Goal: Transaction & Acquisition: Subscribe to service/newsletter

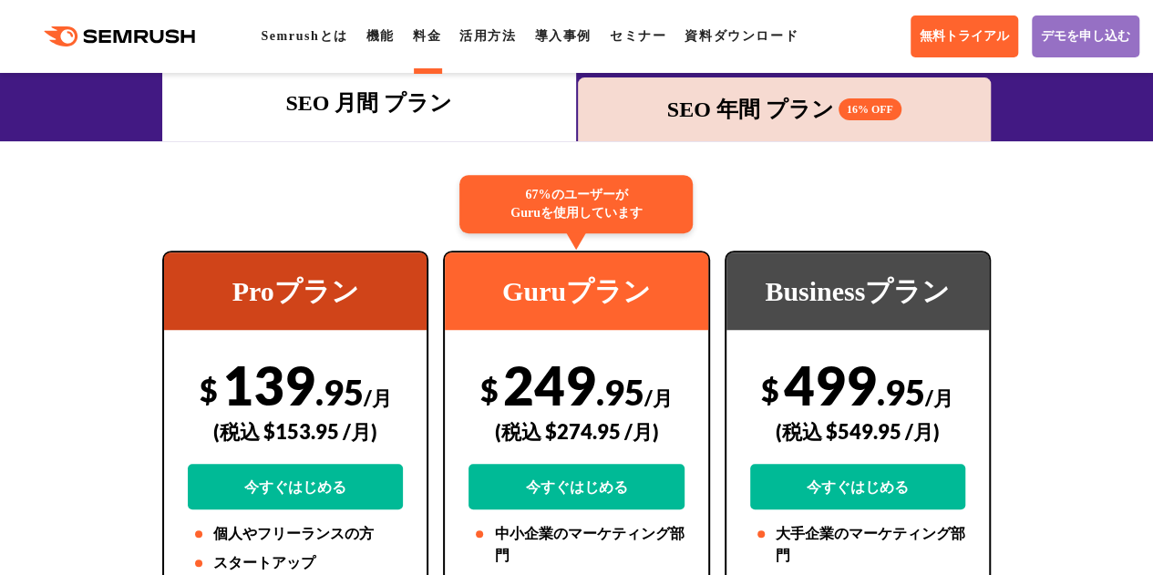
scroll to position [456, 0]
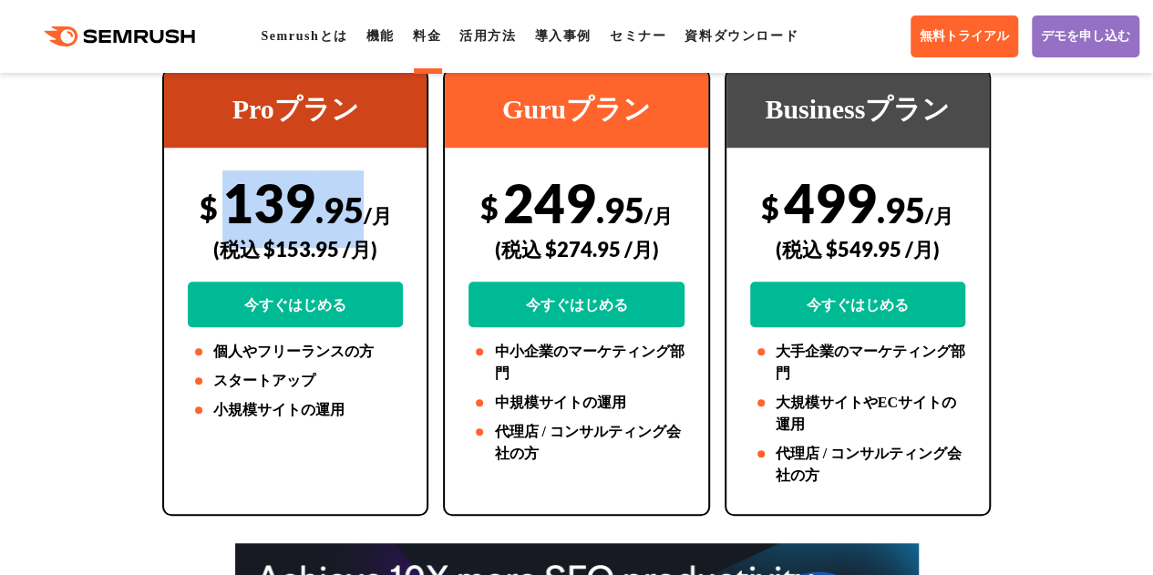
drag, startPoint x: 360, startPoint y: 212, endPoint x: 234, endPoint y: 203, distance: 126.1
click at [234, 203] on div "$ 139 .95 /月 (税込 $153.95 /月) 今すぐはじめる" at bounding box center [295, 248] width 215 height 157
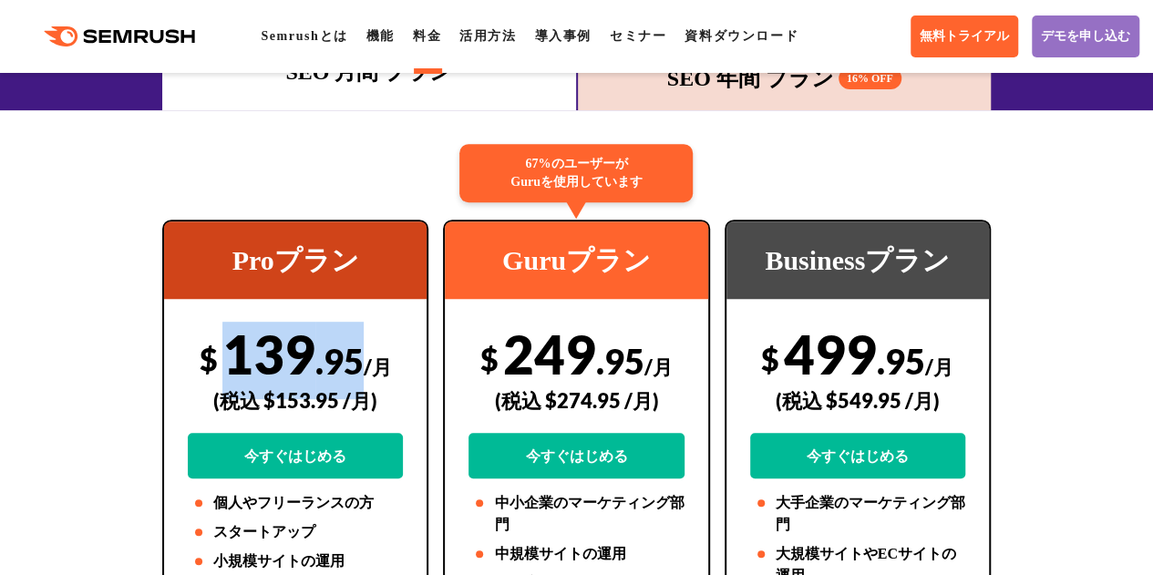
scroll to position [91, 0]
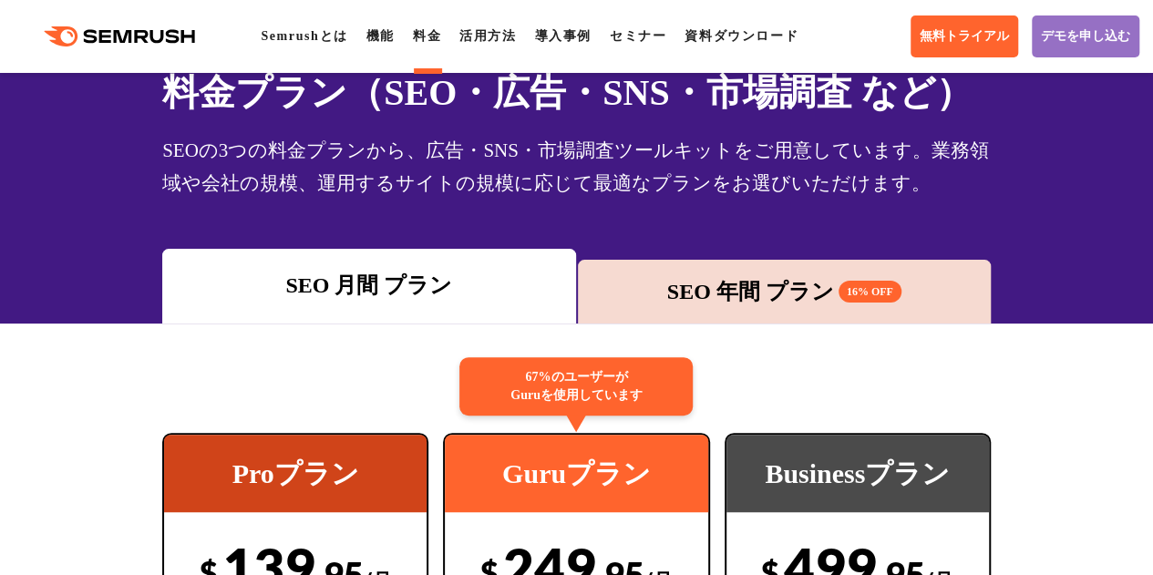
click at [706, 279] on div "SEO 年間 プラン 16% OFF" at bounding box center [784, 291] width 395 height 33
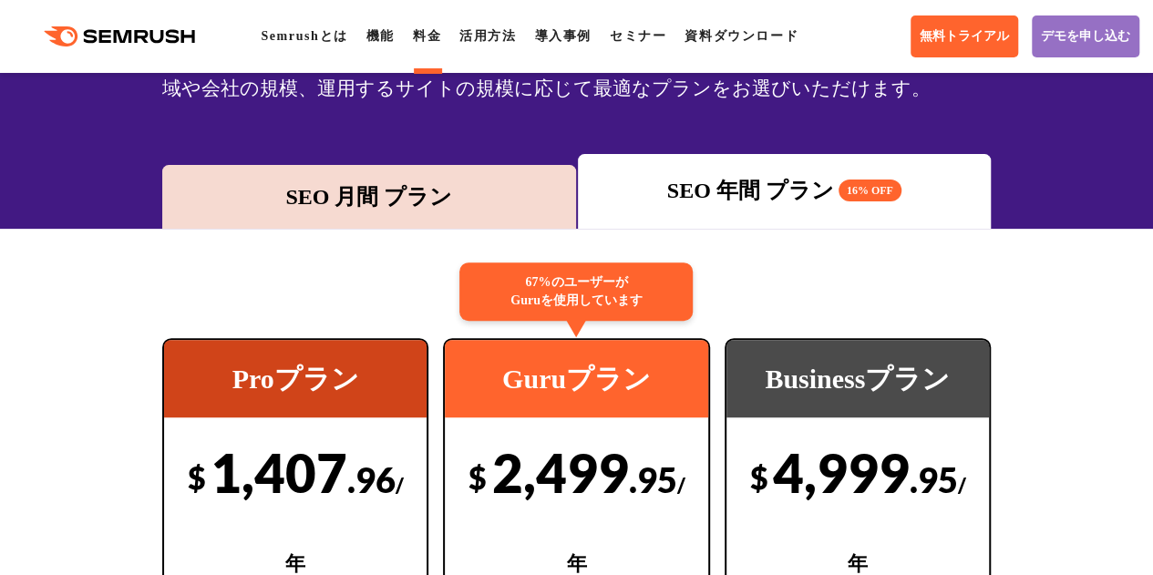
scroll to position [182, 0]
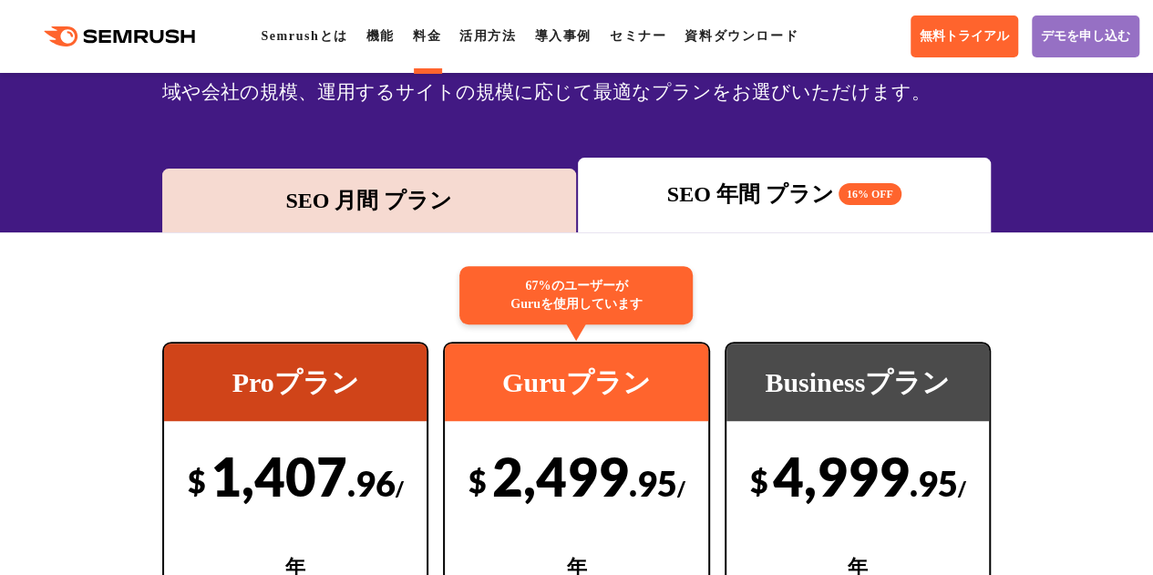
click at [404, 198] on div "SEO 月間 プラン" at bounding box center [368, 200] width 395 height 33
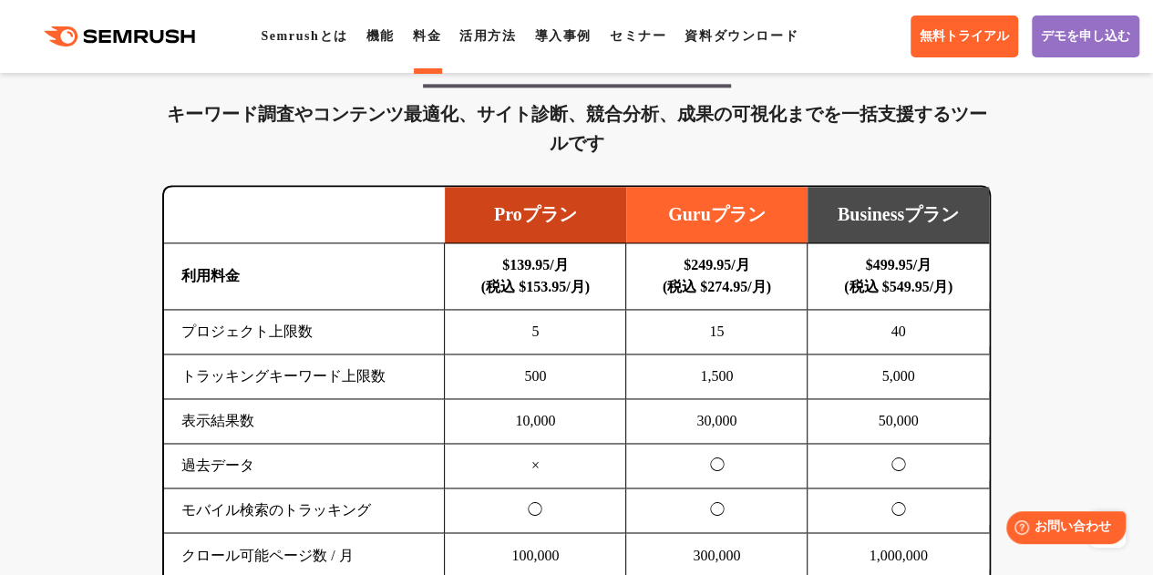
scroll to position [1093, 0]
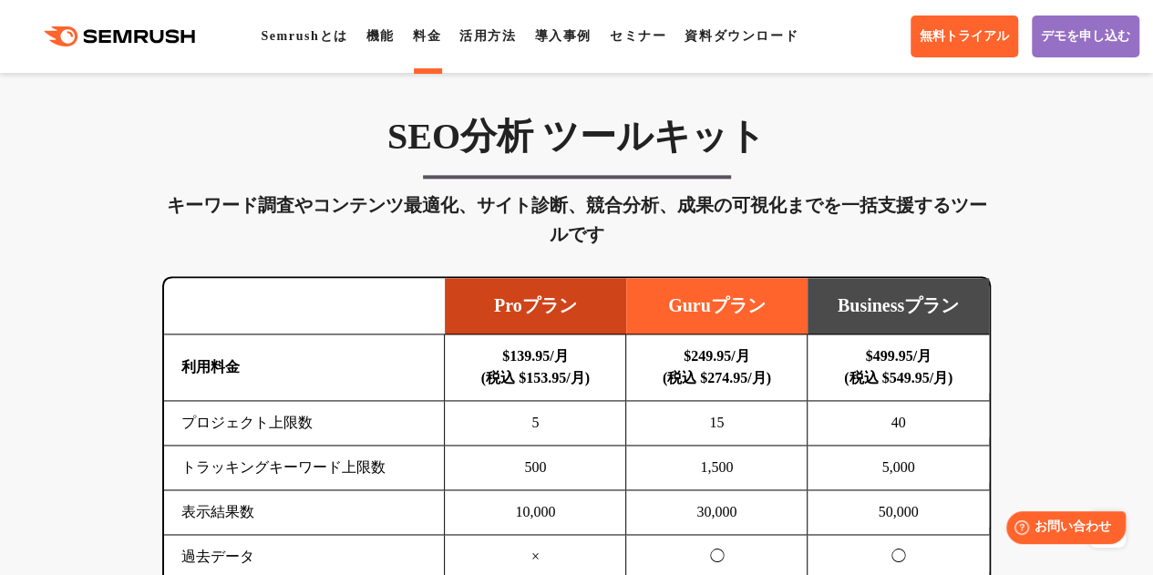
click at [527, 359] on b "$139.95/月 (税込 $153.95/月)" at bounding box center [535, 366] width 108 height 37
click at [534, 371] on b "$139.95/月 (税込 $153.95/月)" at bounding box center [535, 366] width 108 height 37
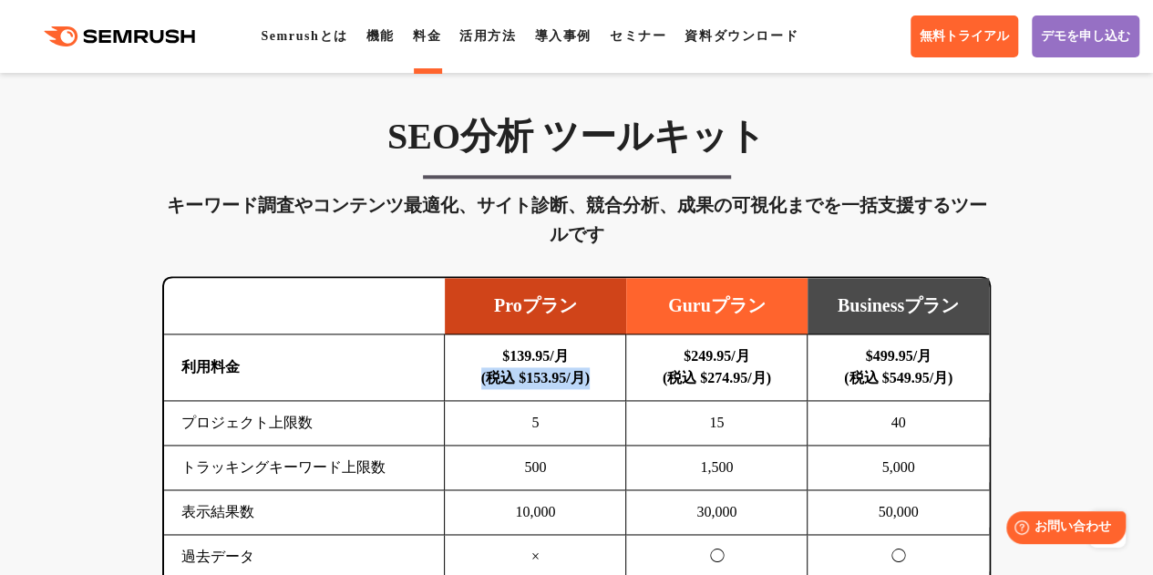
click at [535, 375] on b "$139.95/月 (税込 $153.95/月)" at bounding box center [535, 366] width 108 height 37
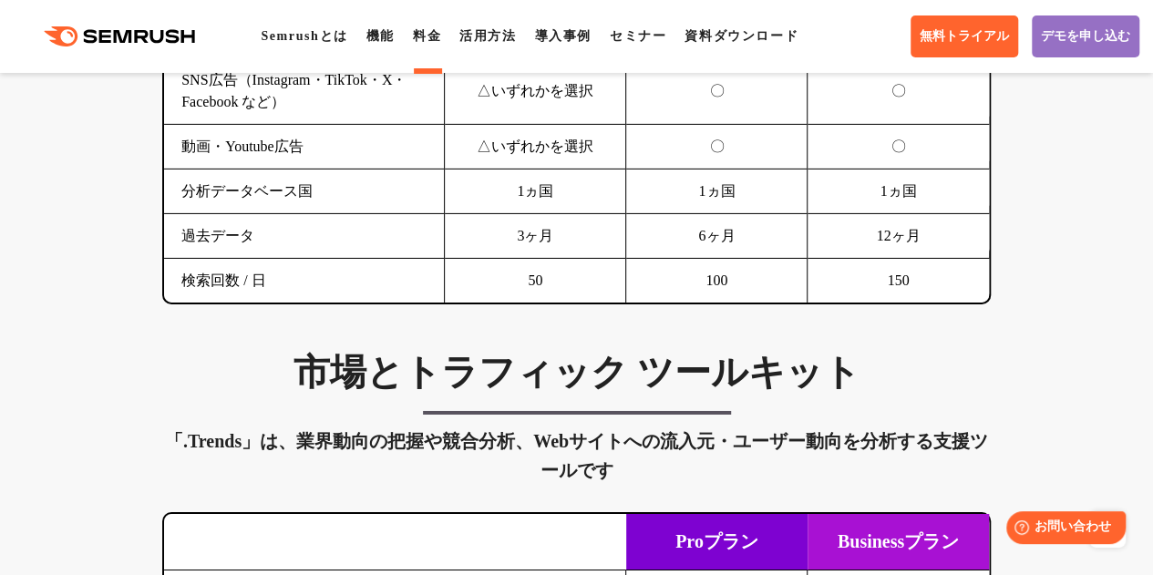
scroll to position [2734, 0]
